Goal: Navigation & Orientation: Go to known website

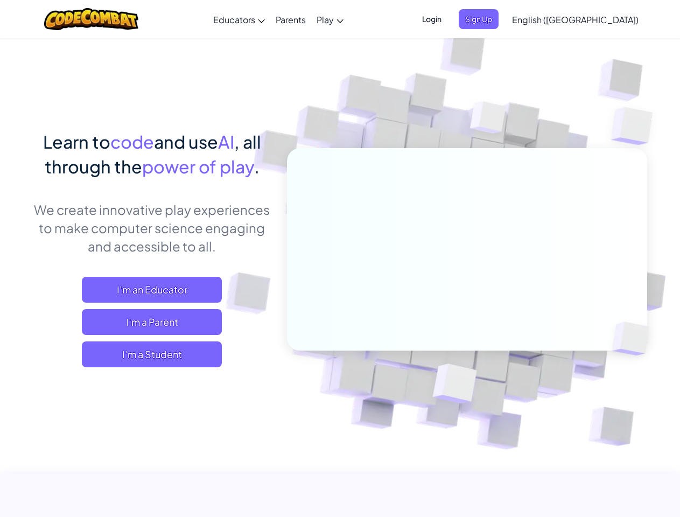
click at [448, 19] on span "Login" at bounding box center [432, 19] width 32 height 20
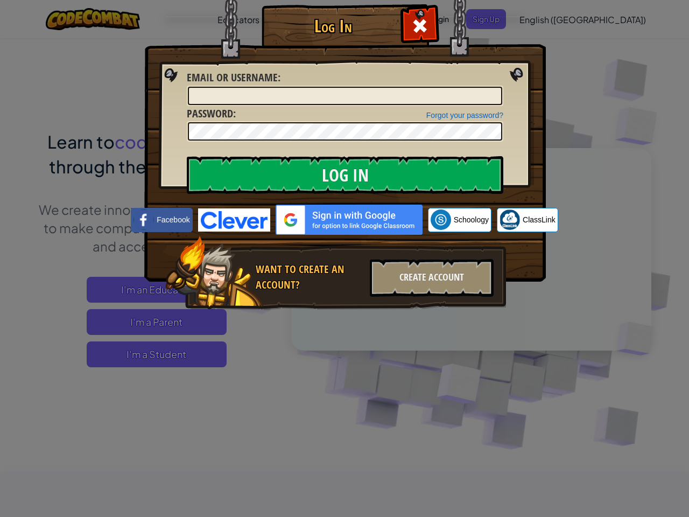
click at [544, 19] on div "Log In Unknown Error Email or Username : Forgot your password? Password : Log I…" at bounding box center [344, 258] width 689 height 517
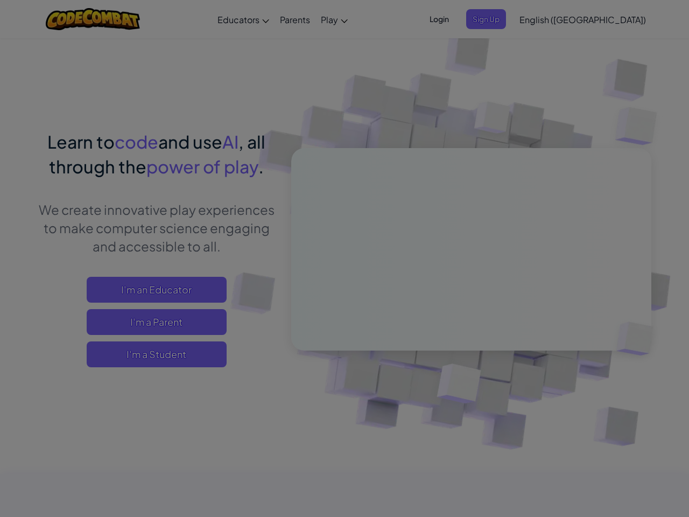
click at [602, 19] on div "Log In Unknown Error Email or Username : Forgot your password? Password : Log I…" at bounding box center [344, 258] width 689 height 517
click at [152, 354] on div at bounding box center [344, 258] width 689 height 517
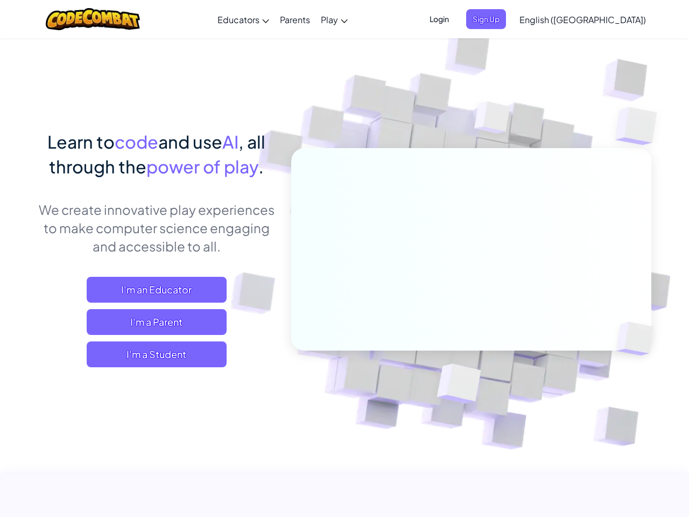
click at [152, 354] on span "I'm a Student" at bounding box center [157, 354] width 140 height 26
